Goal: Use online tool/utility: Utilize a website feature to perform a specific function

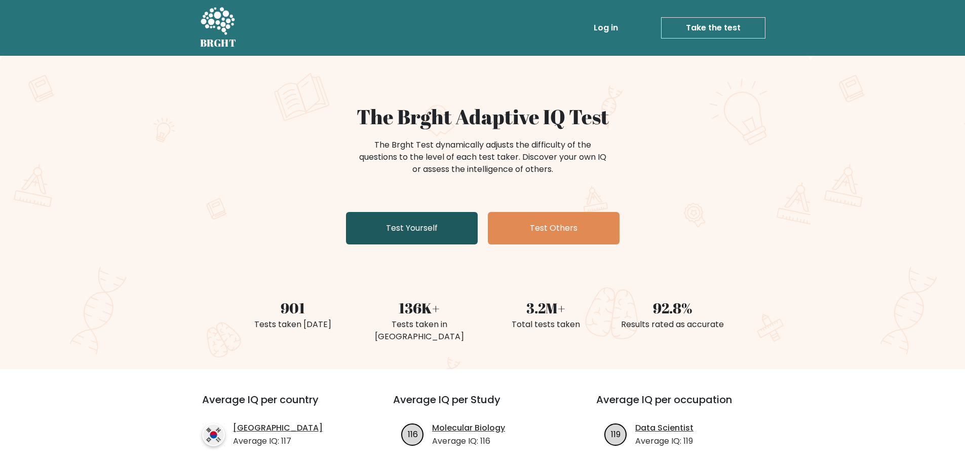
click at [406, 216] on link "Test Yourself" at bounding box center [412, 228] width 132 height 32
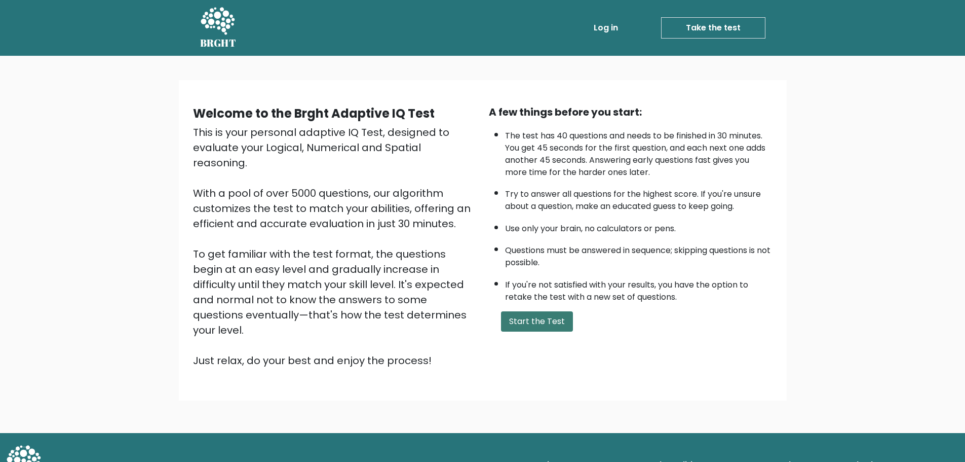
click at [524, 318] on button "Start the Test" at bounding box center [537, 321] width 72 height 20
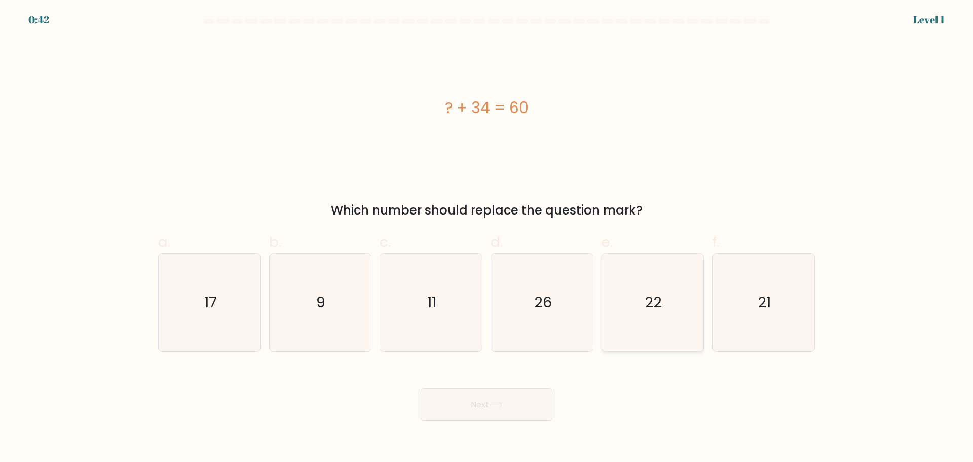
click at [628, 317] on icon "22" at bounding box center [653, 302] width 98 height 98
click at [487, 238] on input "e. 22" at bounding box center [487, 234] width 1 height 7
radio input "true"
click at [487, 396] on button "Next" at bounding box center [487, 404] width 132 height 32
